Goal: Task Accomplishment & Management: Use online tool/utility

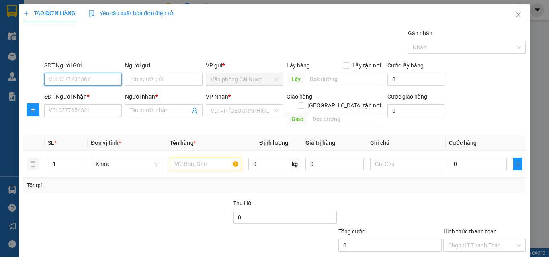
click at [95, 81] on input "SĐT Người Gửi" at bounding box center [82, 79] width 77 height 13
click at [92, 96] on div "0395988308 - HOÀNG" at bounding box center [82, 95] width 67 height 9
type input "0395988308"
type input "HOÀNG"
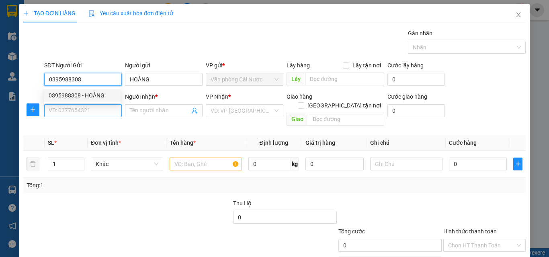
type input "0395988308"
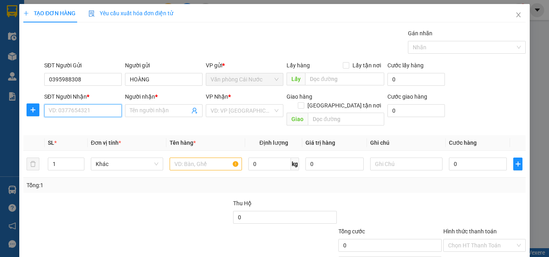
click at [88, 110] on input "SĐT Người Nhận *" at bounding box center [82, 110] width 77 height 13
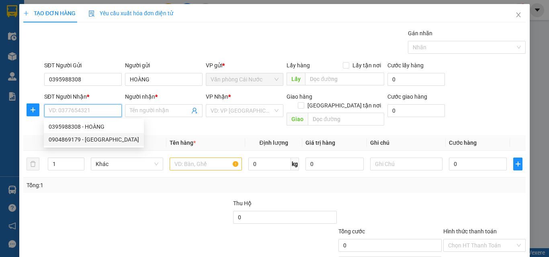
click at [83, 140] on div "0904869179 - [GEOGRAPHIC_DATA]" at bounding box center [94, 139] width 90 height 9
type input "0904869179"
type input "ĐỨC"
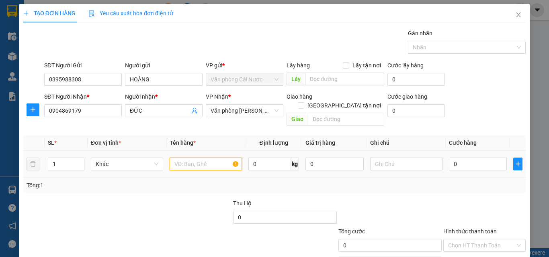
click at [188, 159] on input "text" at bounding box center [205, 164] width 72 height 13
type input "1 BAO"
click at [477, 158] on input "0" at bounding box center [478, 164] width 58 height 13
type input "1"
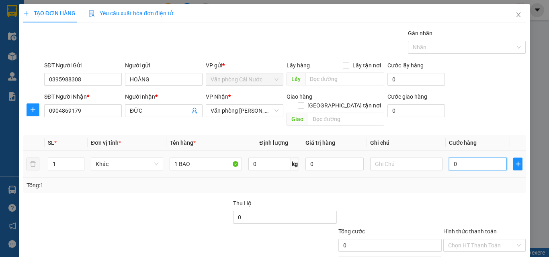
type input "1"
type input "15"
type input "150"
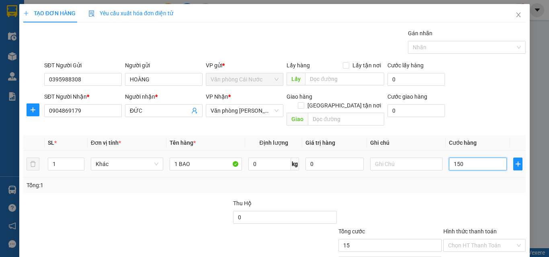
type input "150"
click at [463, 190] on div "Transit Pickup Surcharge Ids Transit Deliver Surcharge Ids Transit Deliver Surc…" at bounding box center [274, 159] width 502 height 261
type input "150.000"
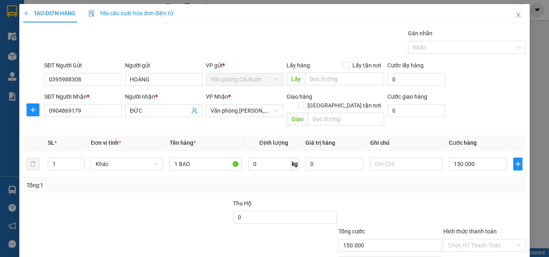
scroll to position [40, 0]
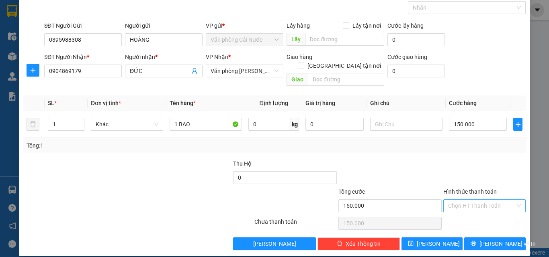
click at [471, 200] on input "Hình thức thanh toán" at bounding box center [481, 206] width 67 height 12
click at [465, 212] on div "Tại văn phòng" at bounding box center [479, 213] width 72 height 9
type input "0"
click at [476, 241] on icon "printer" at bounding box center [473, 244] width 6 height 6
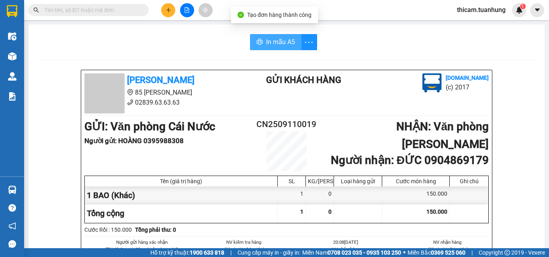
click at [269, 45] on span "In mẫu A5" at bounding box center [280, 42] width 29 height 10
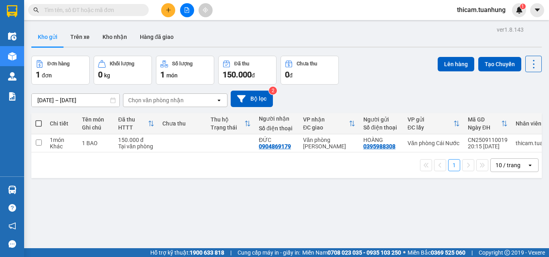
click at [37, 123] on span at bounding box center [38, 123] width 6 height 6
click at [39, 120] on input "checkbox" at bounding box center [39, 120] width 0 height 0
checkbox input "true"
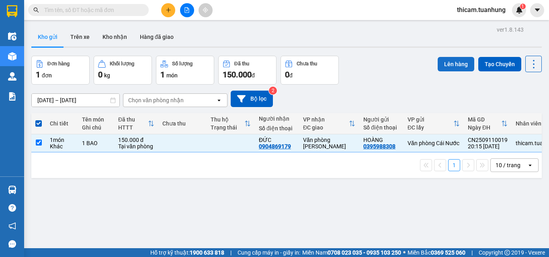
click at [447, 62] on button "Lên hàng" at bounding box center [455, 64] width 37 height 14
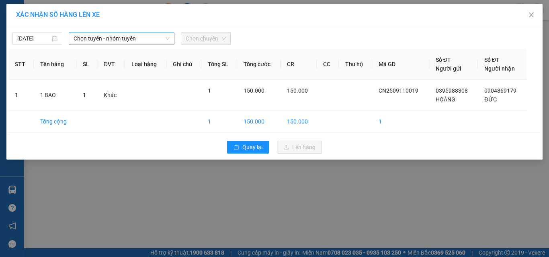
drag, startPoint x: 163, startPoint y: 42, endPoint x: 162, endPoint y: 37, distance: 4.7
click at [163, 41] on span "Chọn tuyến - nhóm tuyến" at bounding box center [121, 39] width 96 height 12
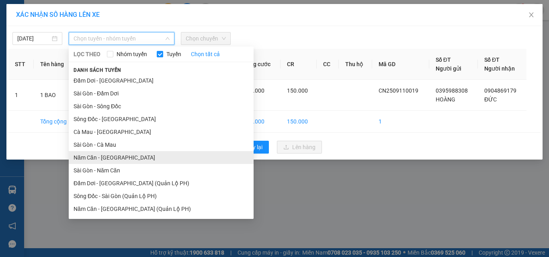
click at [117, 159] on li "Năm Căn - [GEOGRAPHIC_DATA]" at bounding box center [161, 157] width 185 height 13
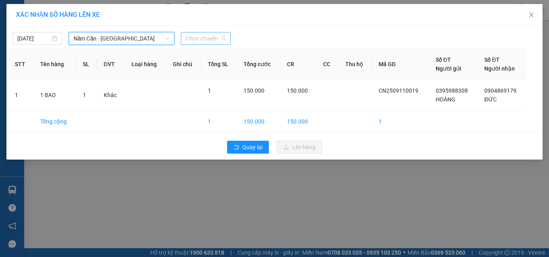
click at [218, 37] on span "Chọn chuyến" at bounding box center [206, 39] width 40 height 12
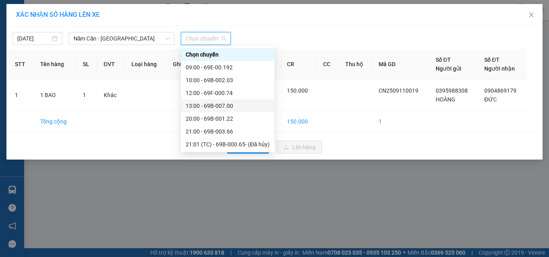
scroll to position [40, 0]
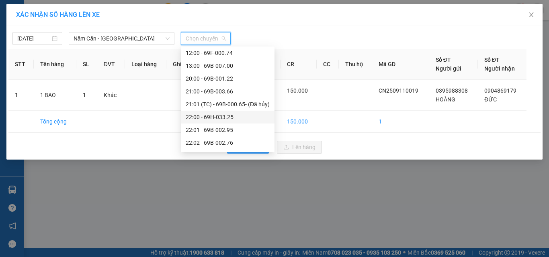
click at [227, 119] on div "22:00 - 69H-033.25" at bounding box center [228, 117] width 84 height 9
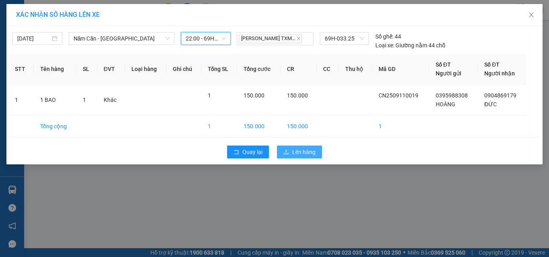
click at [294, 157] on span "Lên hàng" at bounding box center [303, 152] width 23 height 9
